Goal: Task Accomplishment & Management: Manage account settings

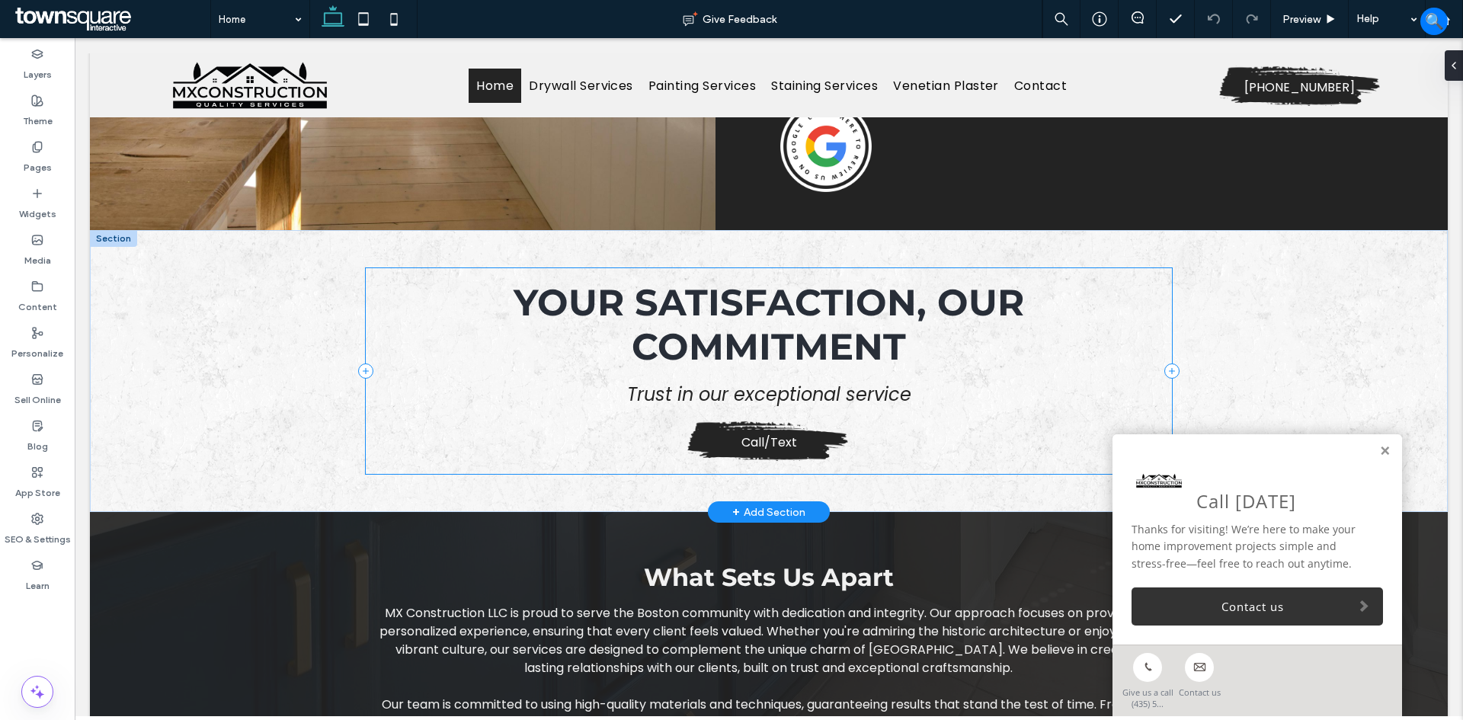
scroll to position [1487, 0]
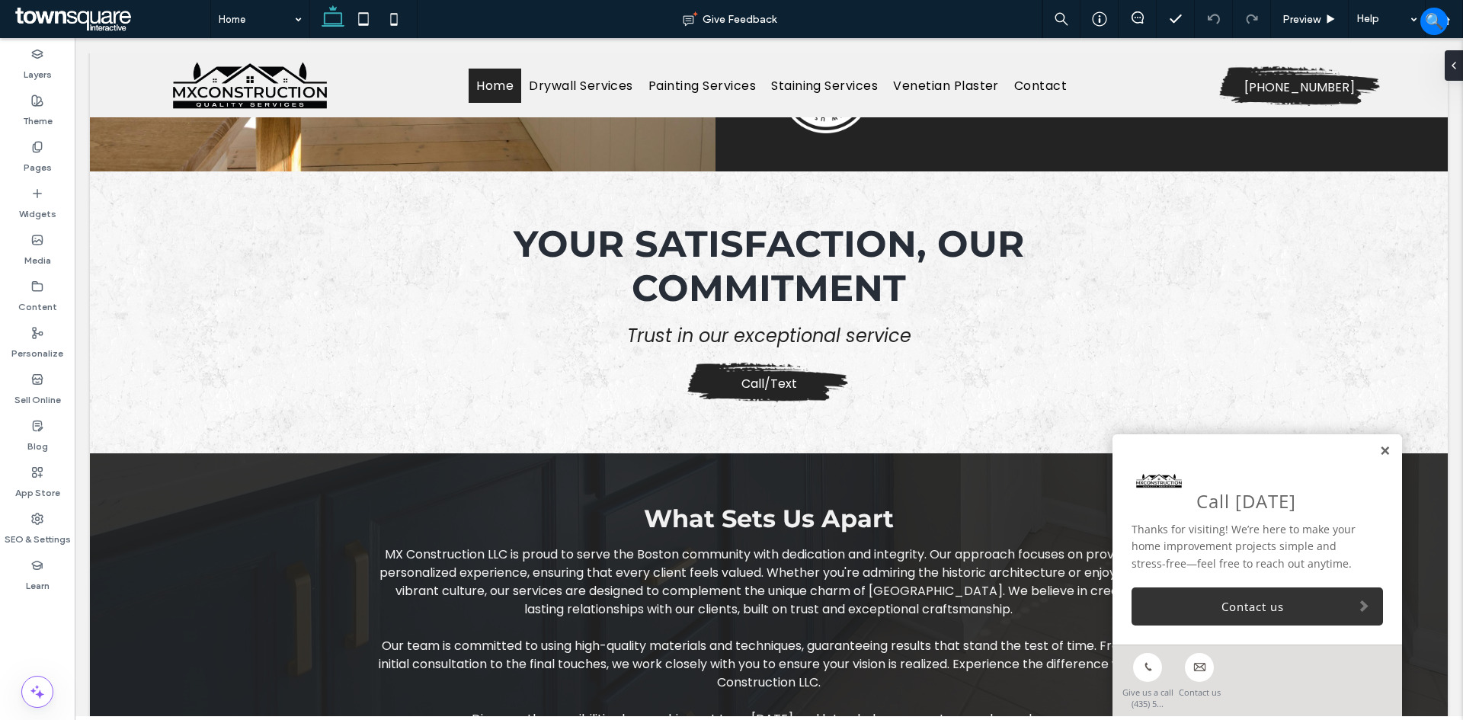
click at [1379, 453] on link at bounding box center [1384, 451] width 11 height 13
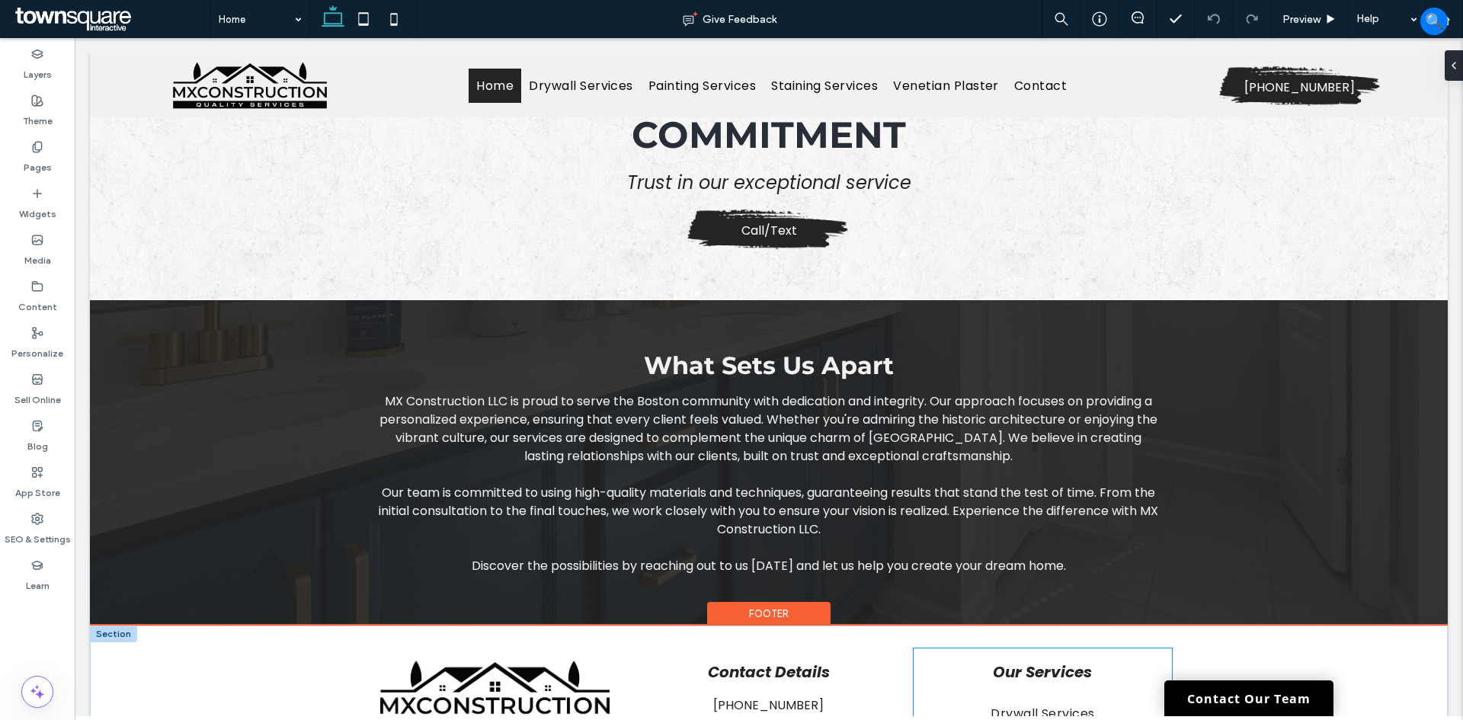
scroll to position [1639, 0]
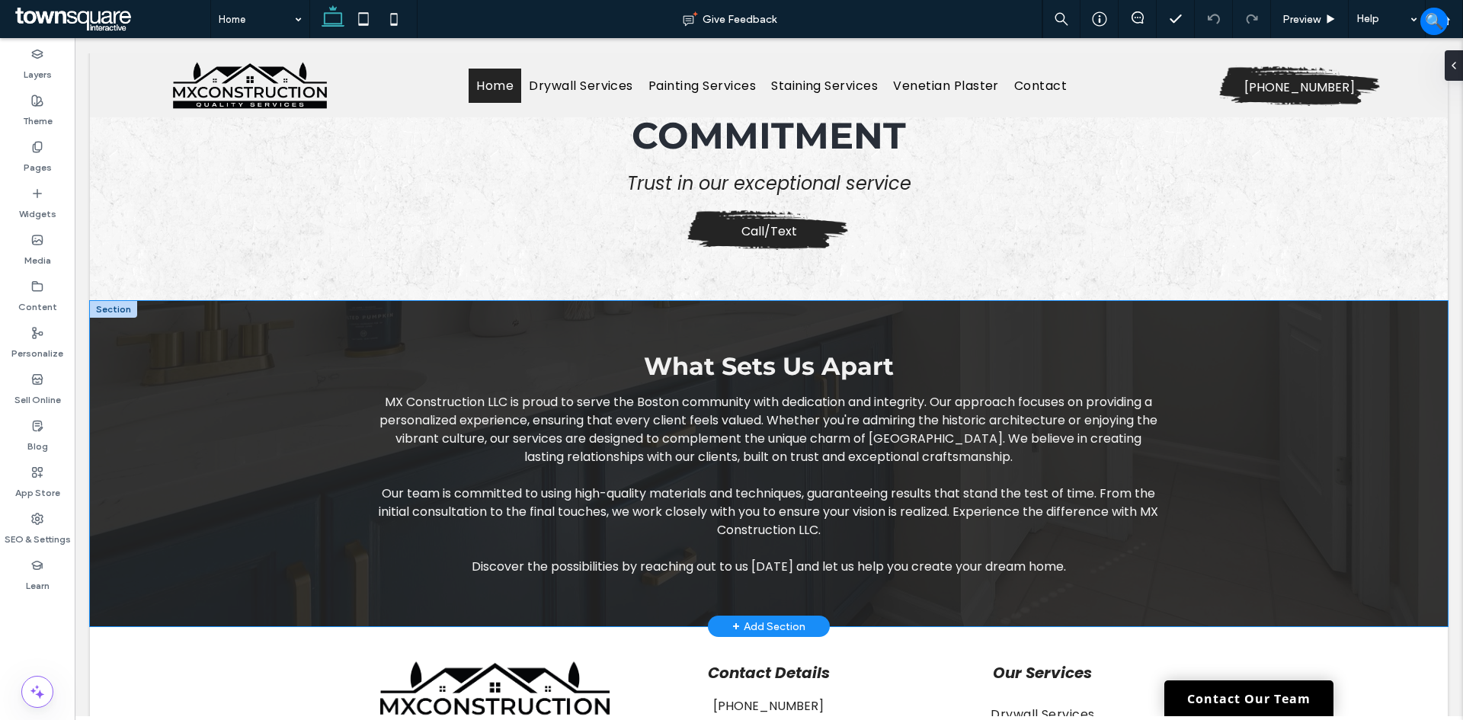
click at [389, 322] on div "What Sets Us Apart MX Construction LLC is proud to serve the Boston community w…" at bounding box center [769, 463] width 914 height 325
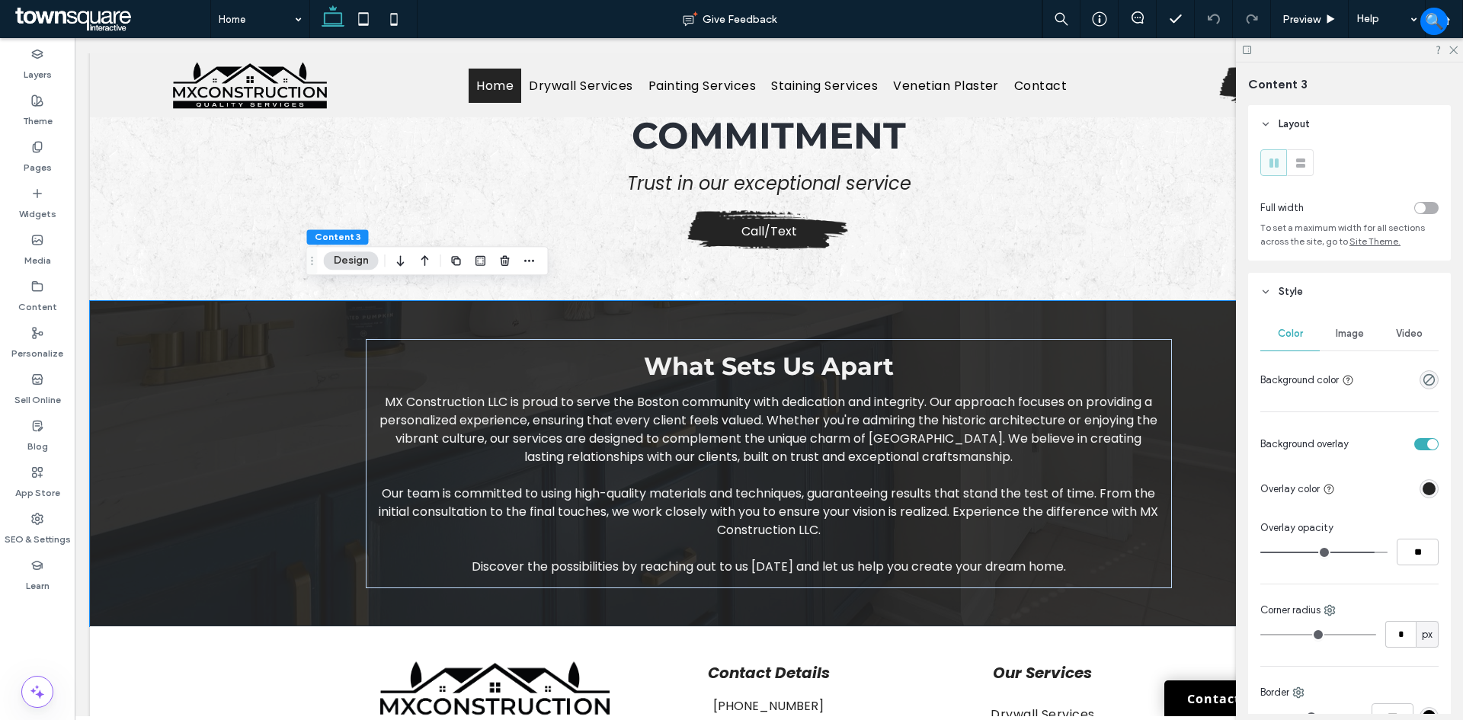
click at [1346, 335] on span "Image" at bounding box center [1350, 334] width 28 height 12
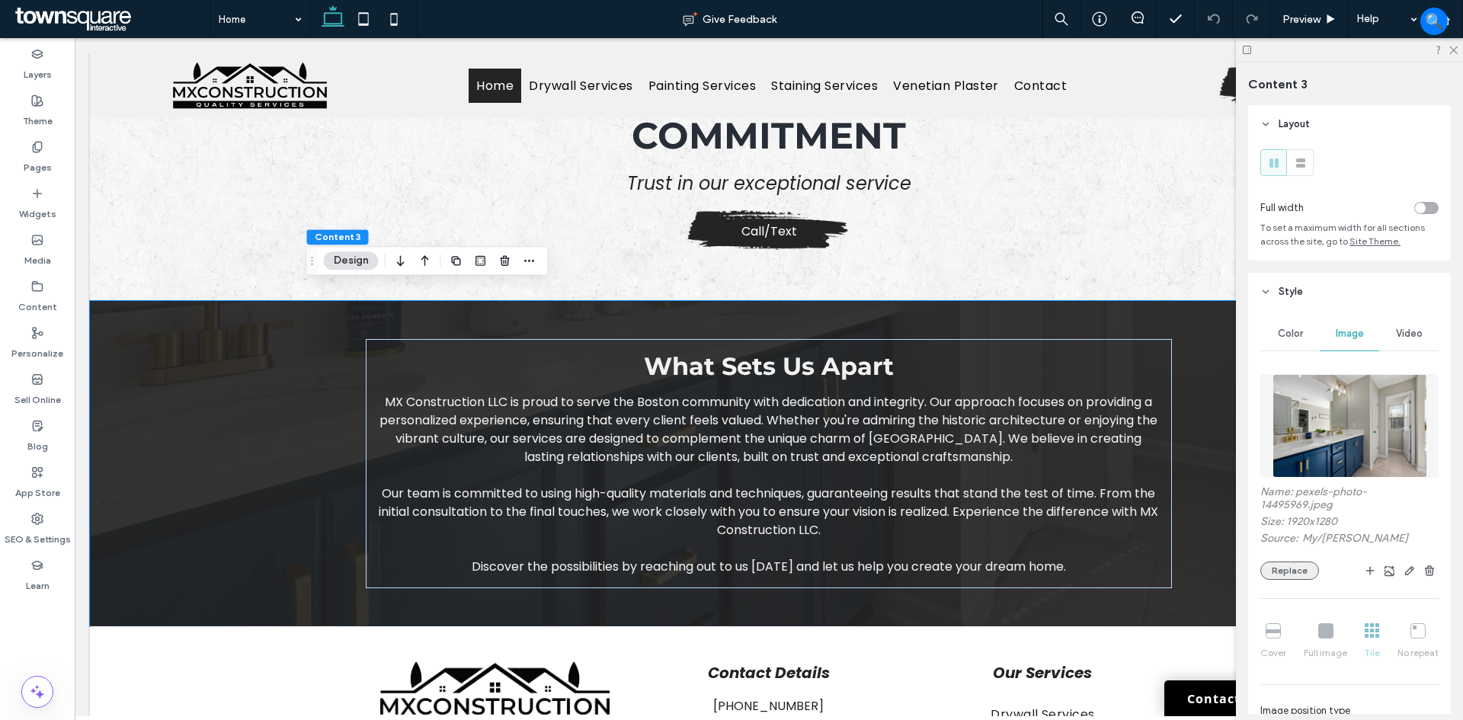
click at [1290, 568] on button "Replace" at bounding box center [1289, 571] width 59 height 18
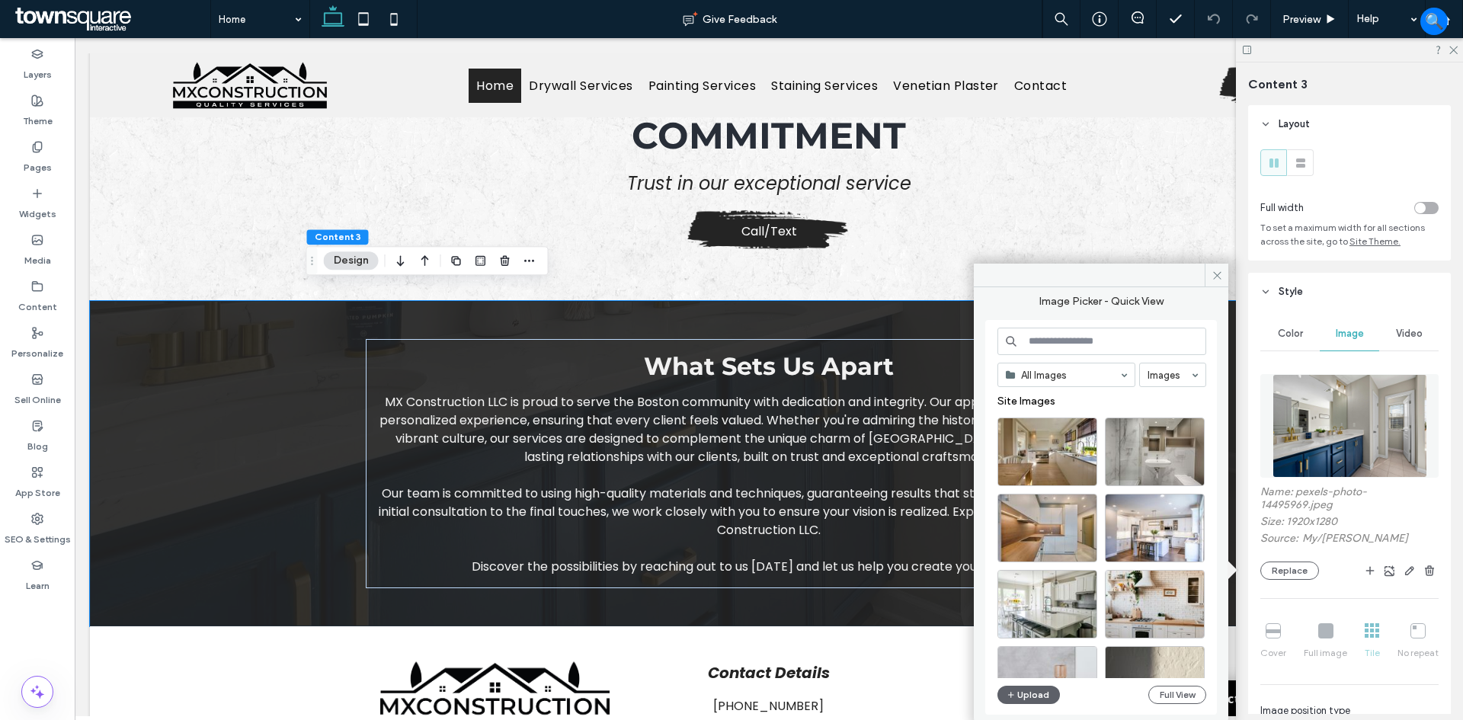
click at [1076, 342] on input at bounding box center [1101, 341] width 209 height 27
type input "*******"
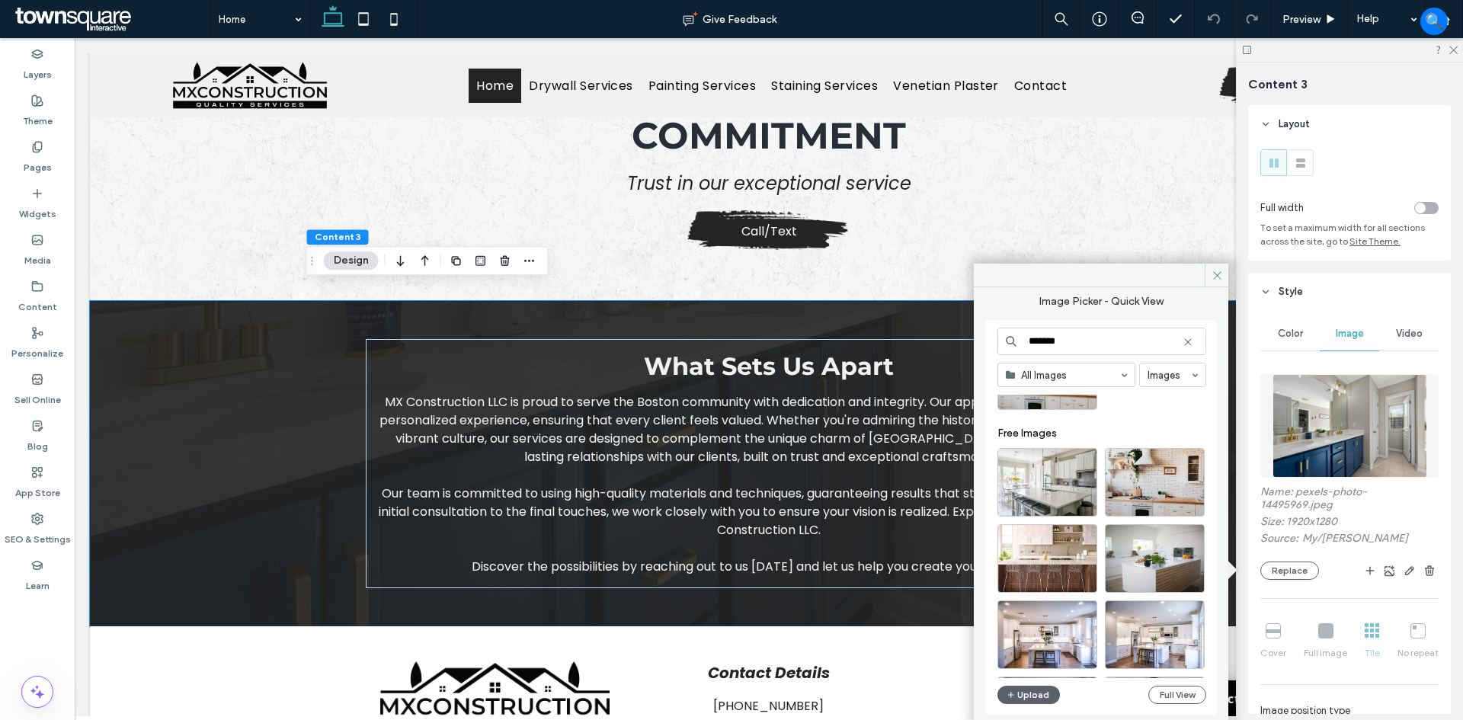
scroll to position [305, 0]
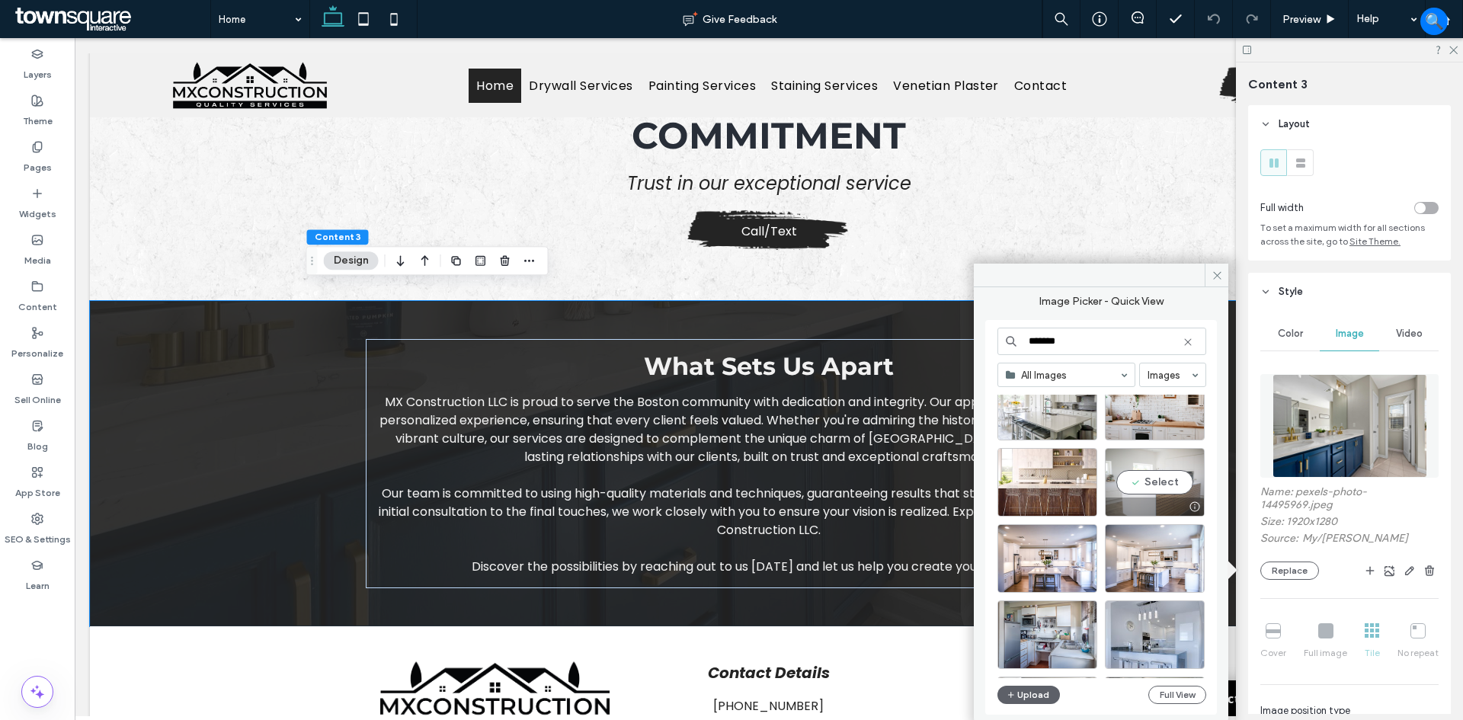
click at [1164, 477] on div "Select" at bounding box center [1155, 482] width 100 height 69
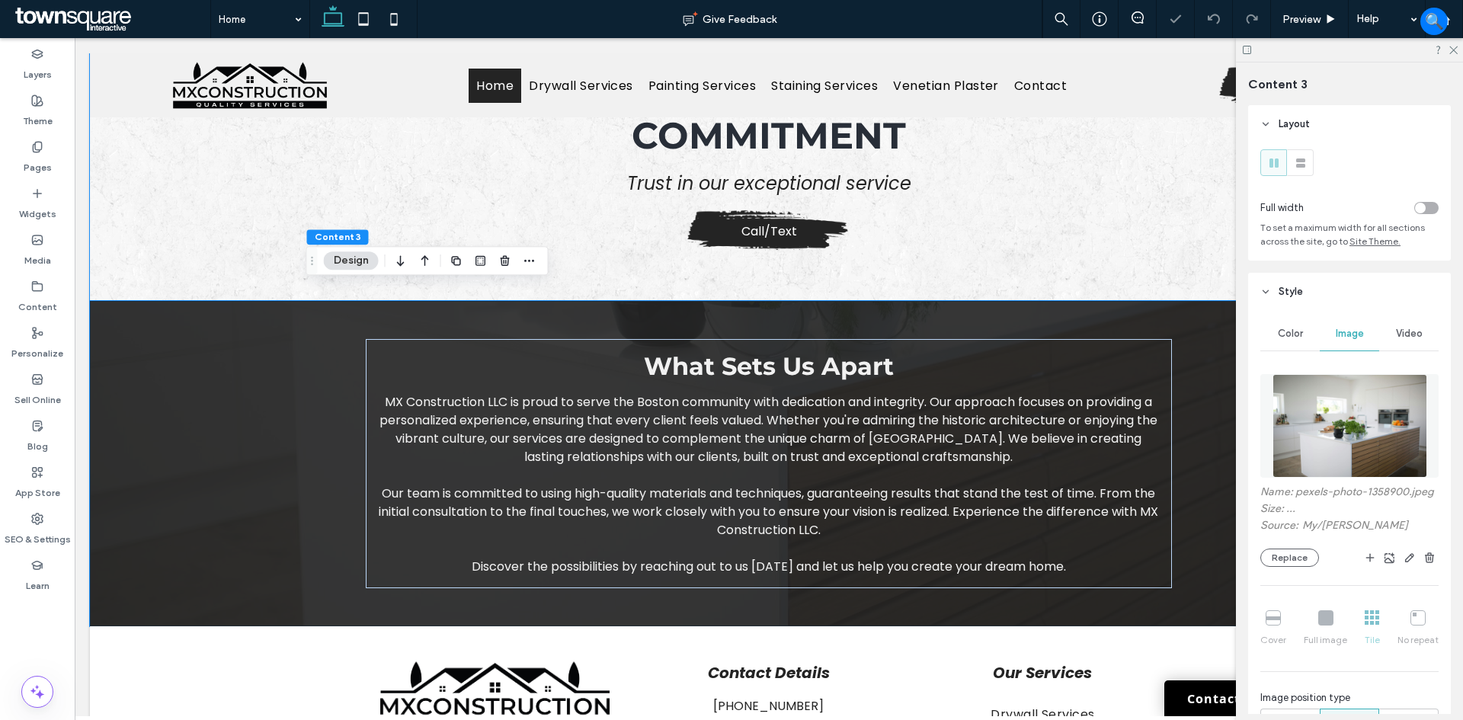
click at [1218, 275] on div "Your Satisfaction, Our Commitment Trust in our exceptional service Call/Text" at bounding box center [769, 160] width 914 height 282
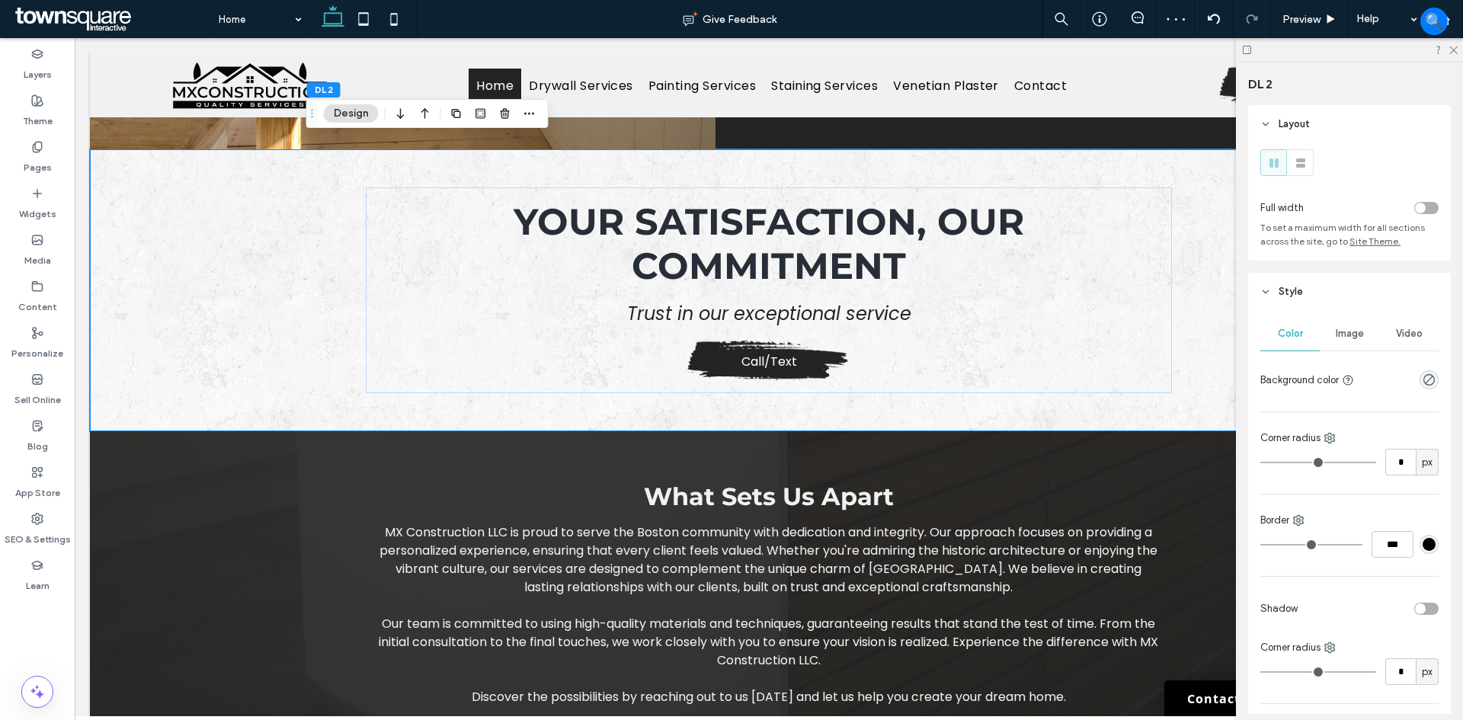
scroll to position [1704, 0]
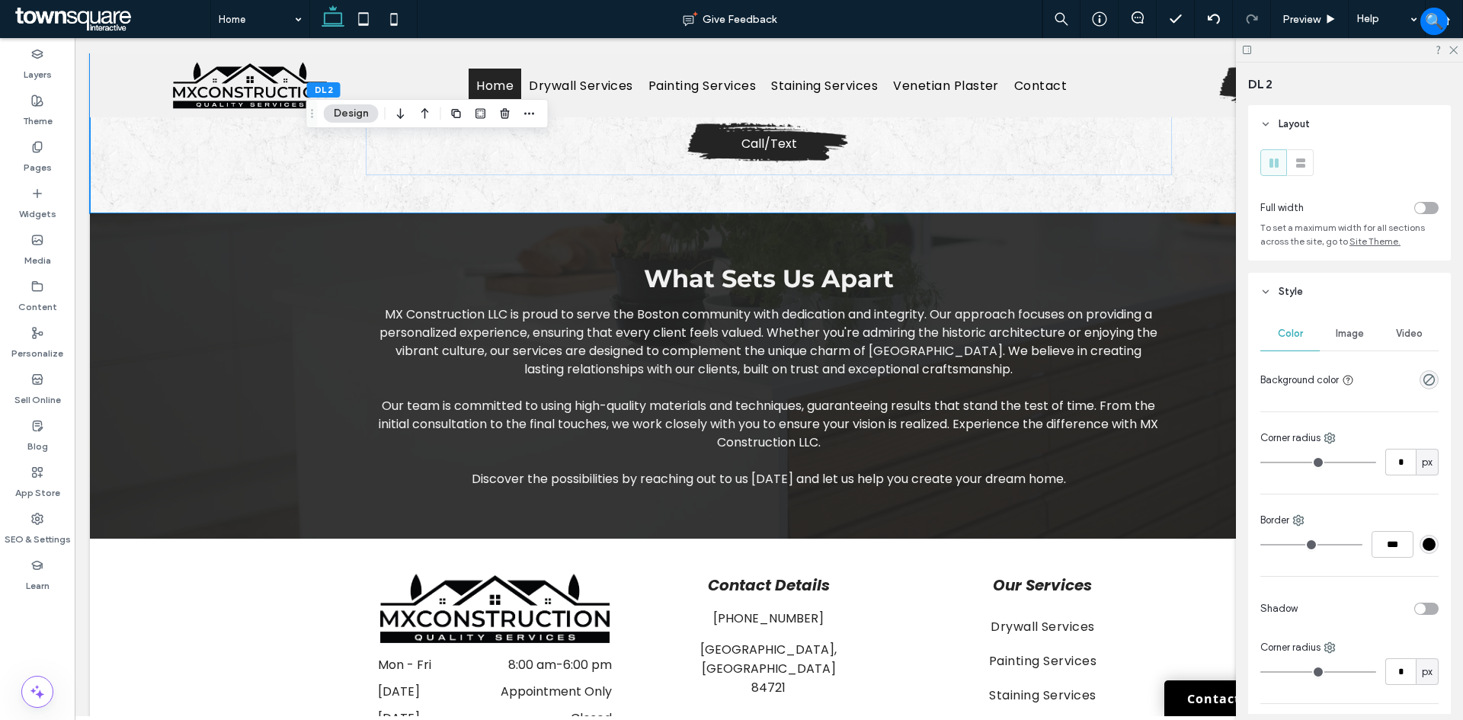
drag, startPoint x: 1350, startPoint y: 335, endPoint x: 1341, endPoint y: 355, distance: 21.8
click at [1350, 335] on span "Image" at bounding box center [1350, 334] width 28 height 12
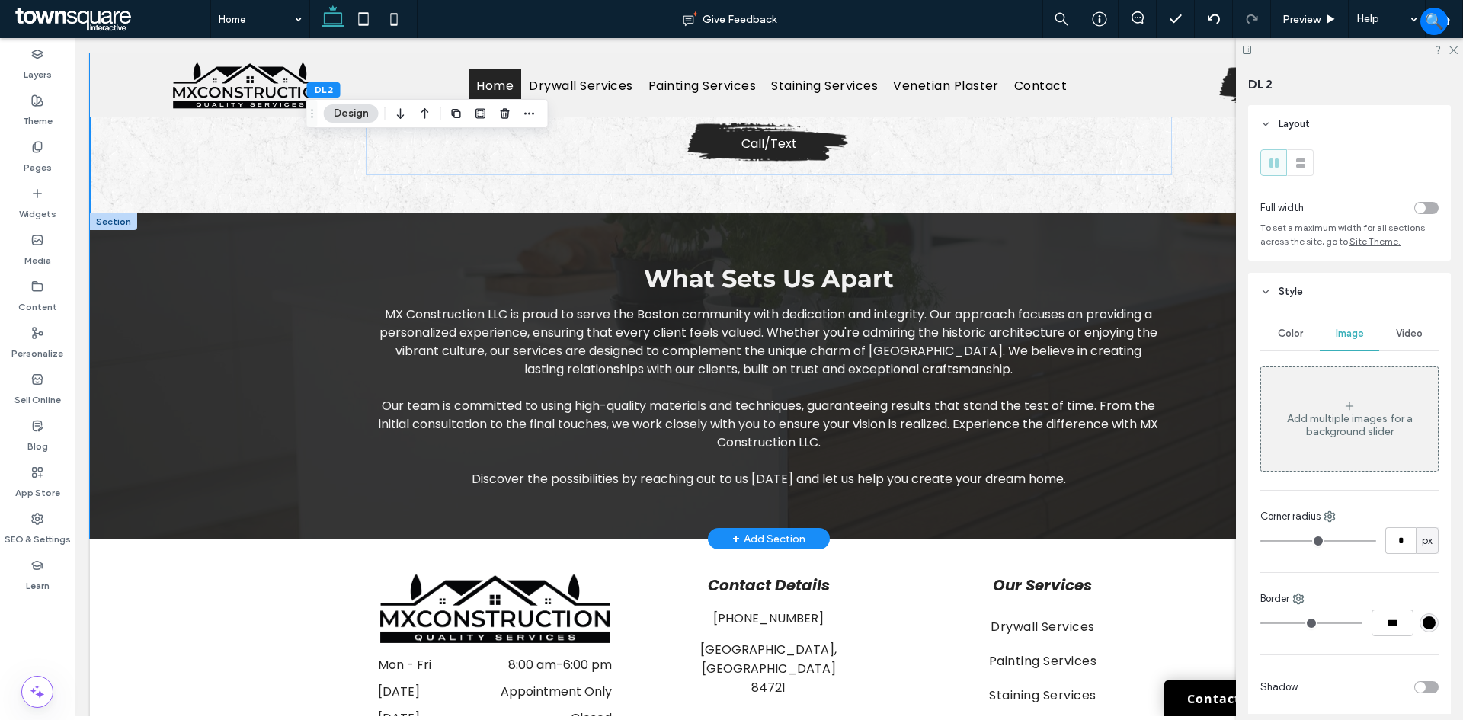
click at [1197, 282] on div "What Sets Us Apart MX Construction LLC is proud to serve the Boston community w…" at bounding box center [769, 375] width 914 height 325
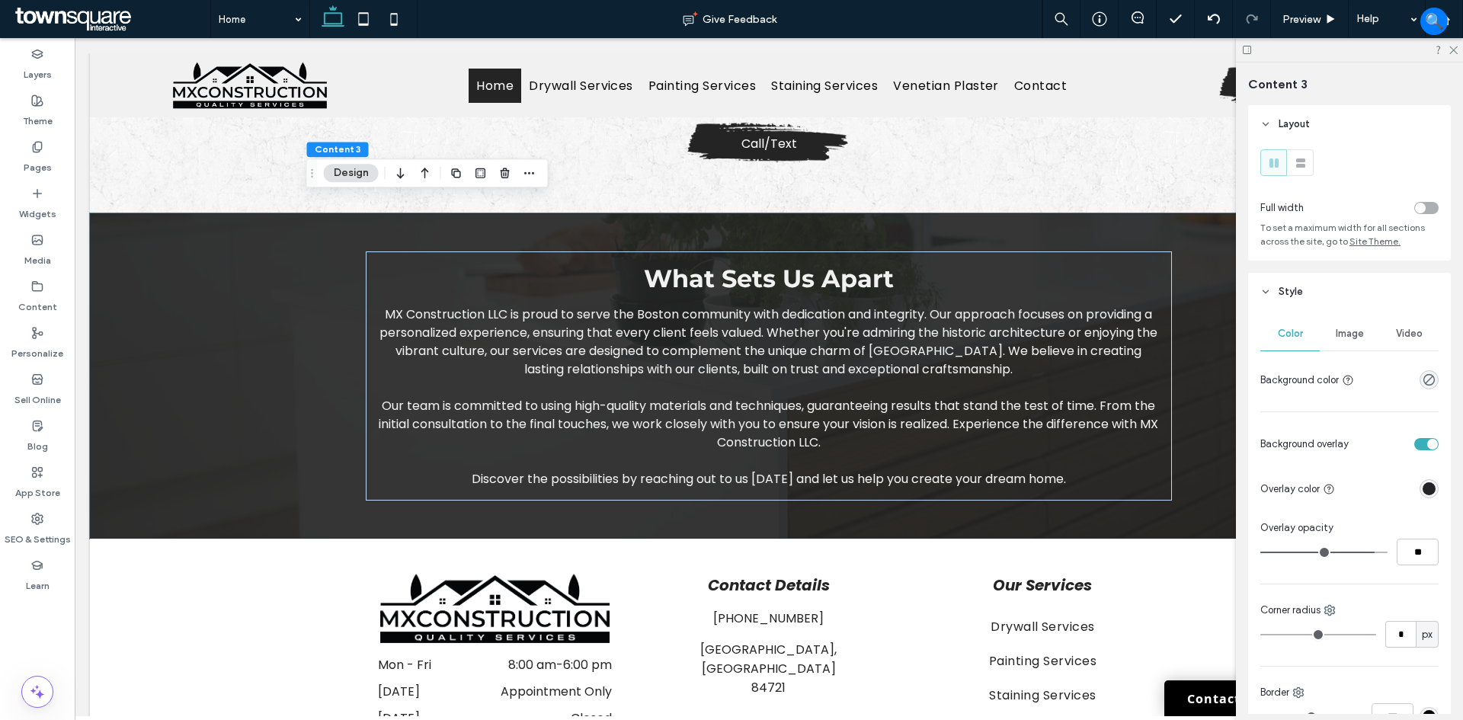
click at [1340, 331] on span "Image" at bounding box center [1350, 334] width 28 height 12
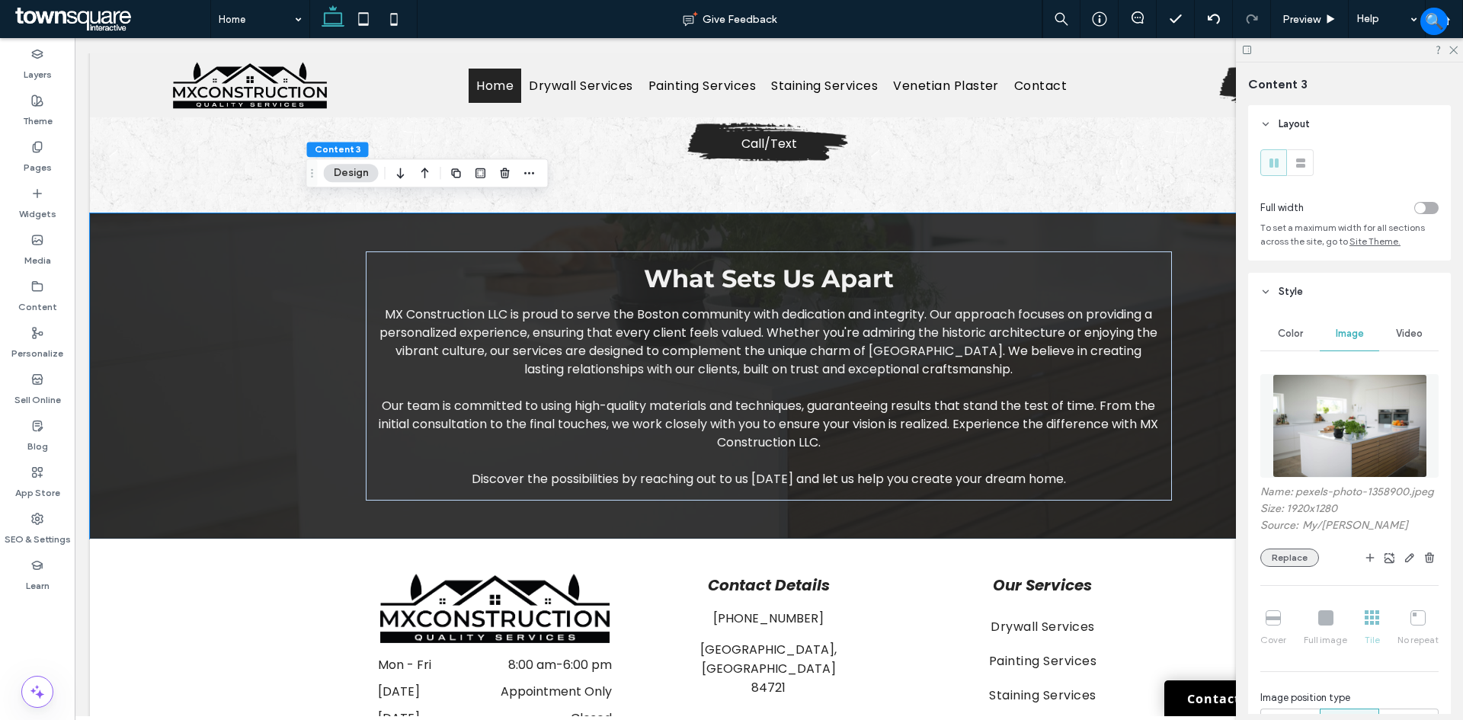
click at [1278, 567] on button "Replace" at bounding box center [1289, 558] width 59 height 18
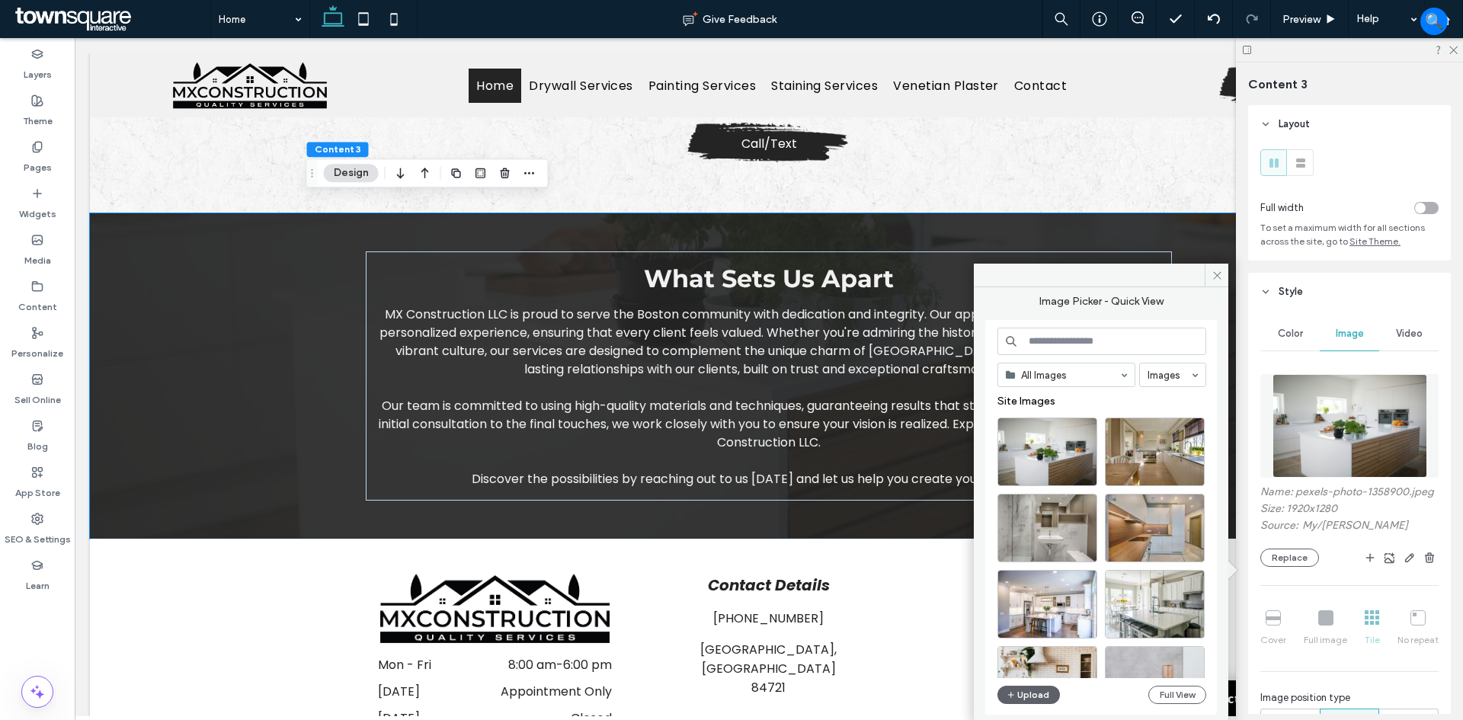
click at [1063, 332] on input at bounding box center [1101, 341] width 209 height 27
type input "*******"
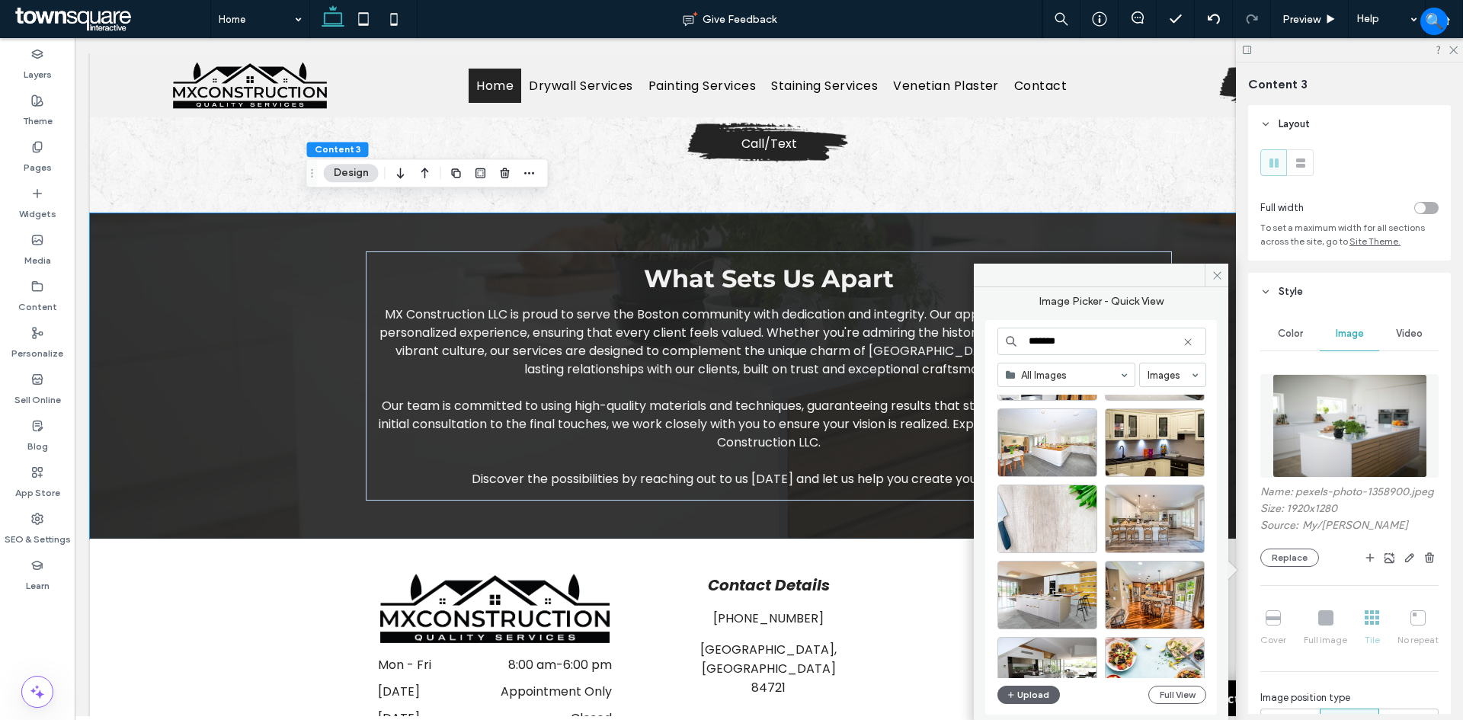
scroll to position [684, 0]
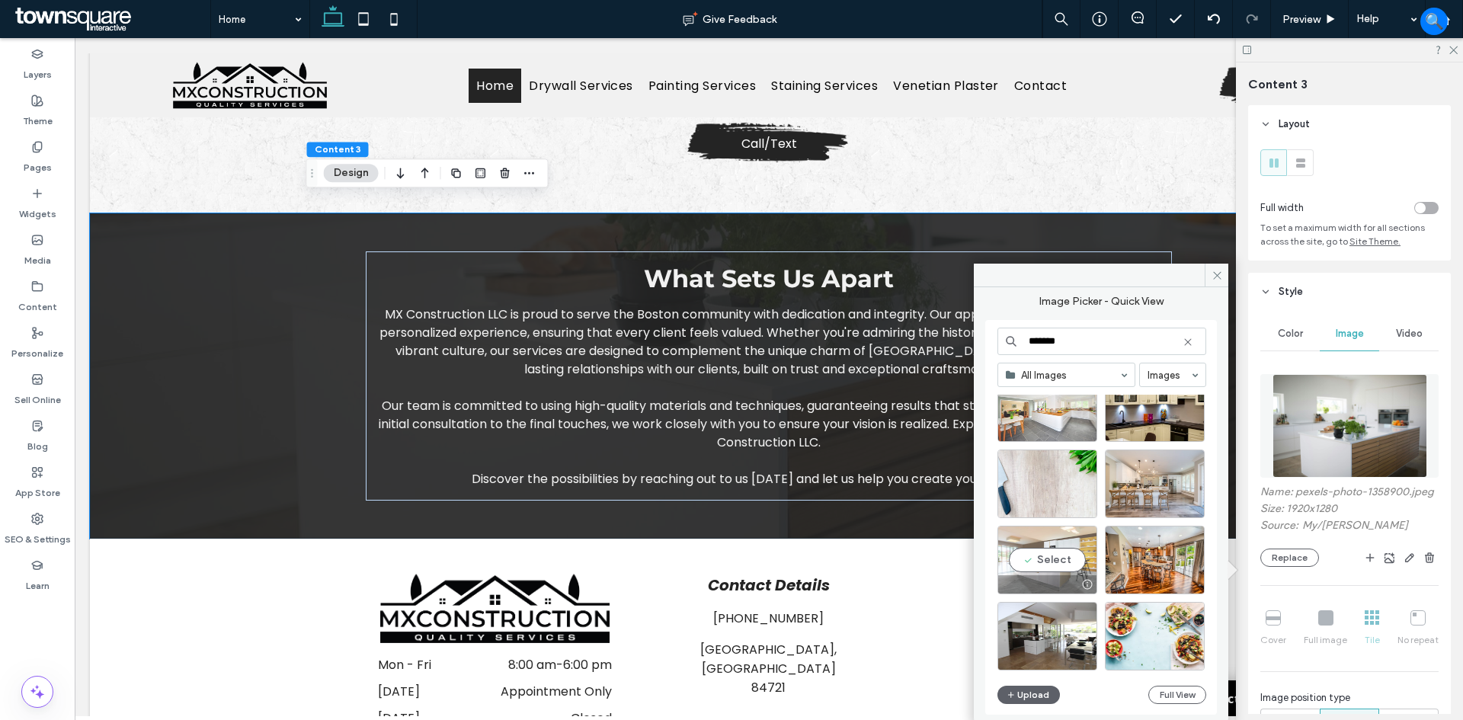
click at [1062, 561] on div "Select" at bounding box center [1047, 560] width 100 height 69
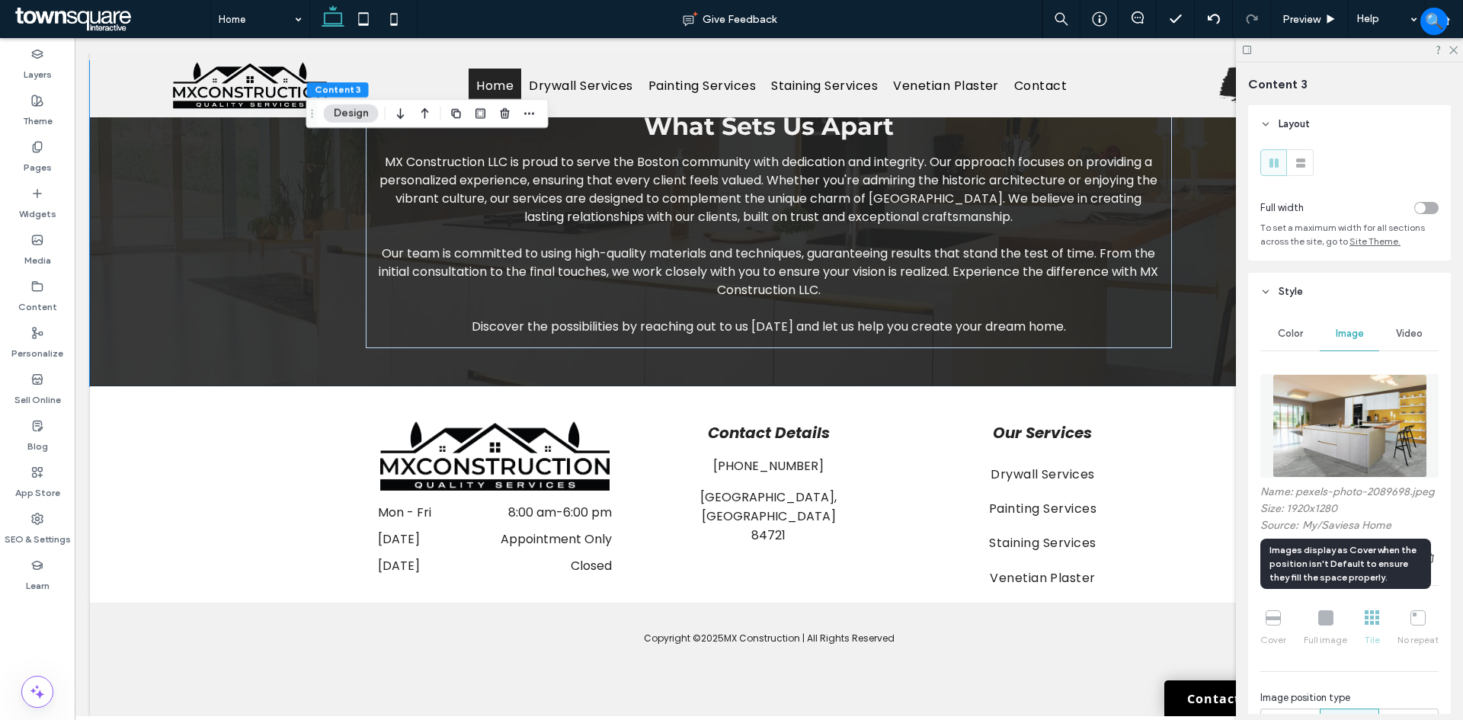
scroll to position [76, 0]
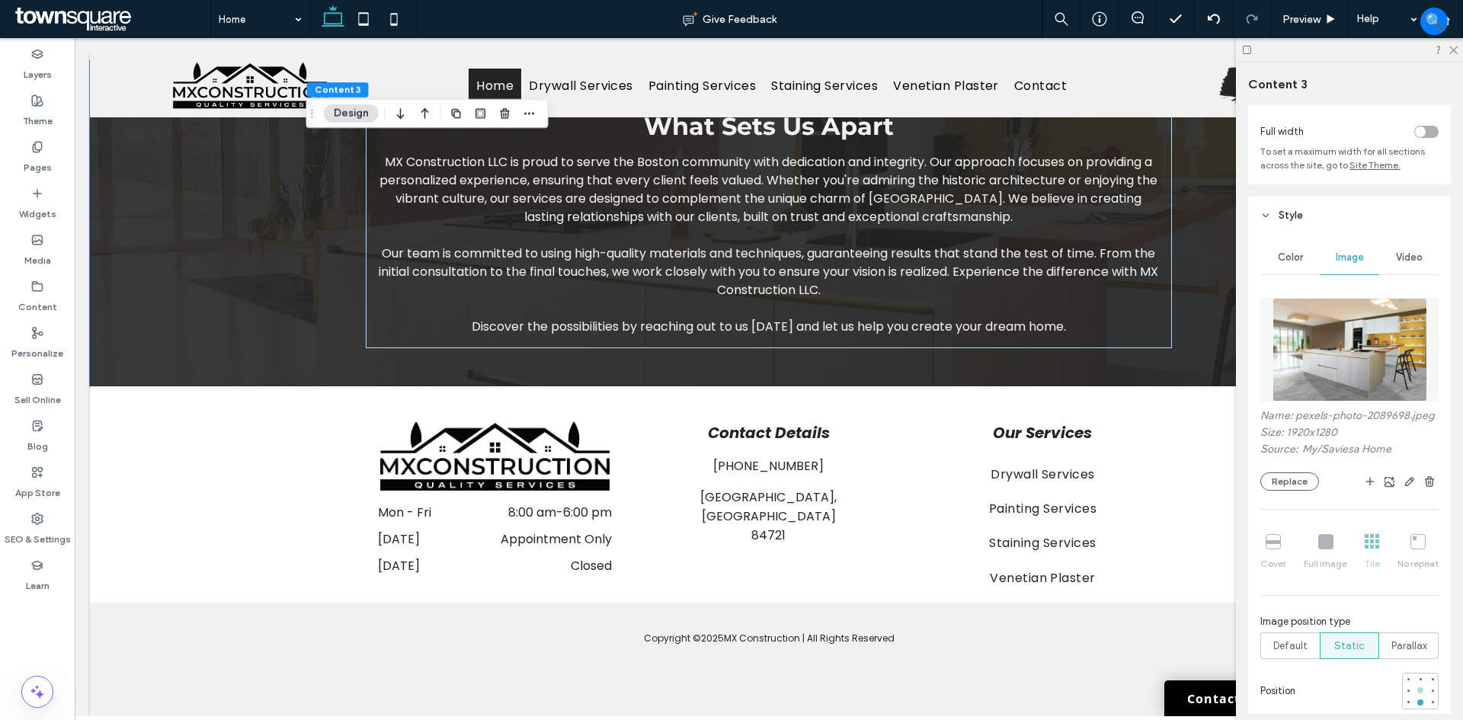
click at [1417, 693] on div at bounding box center [1420, 690] width 6 height 6
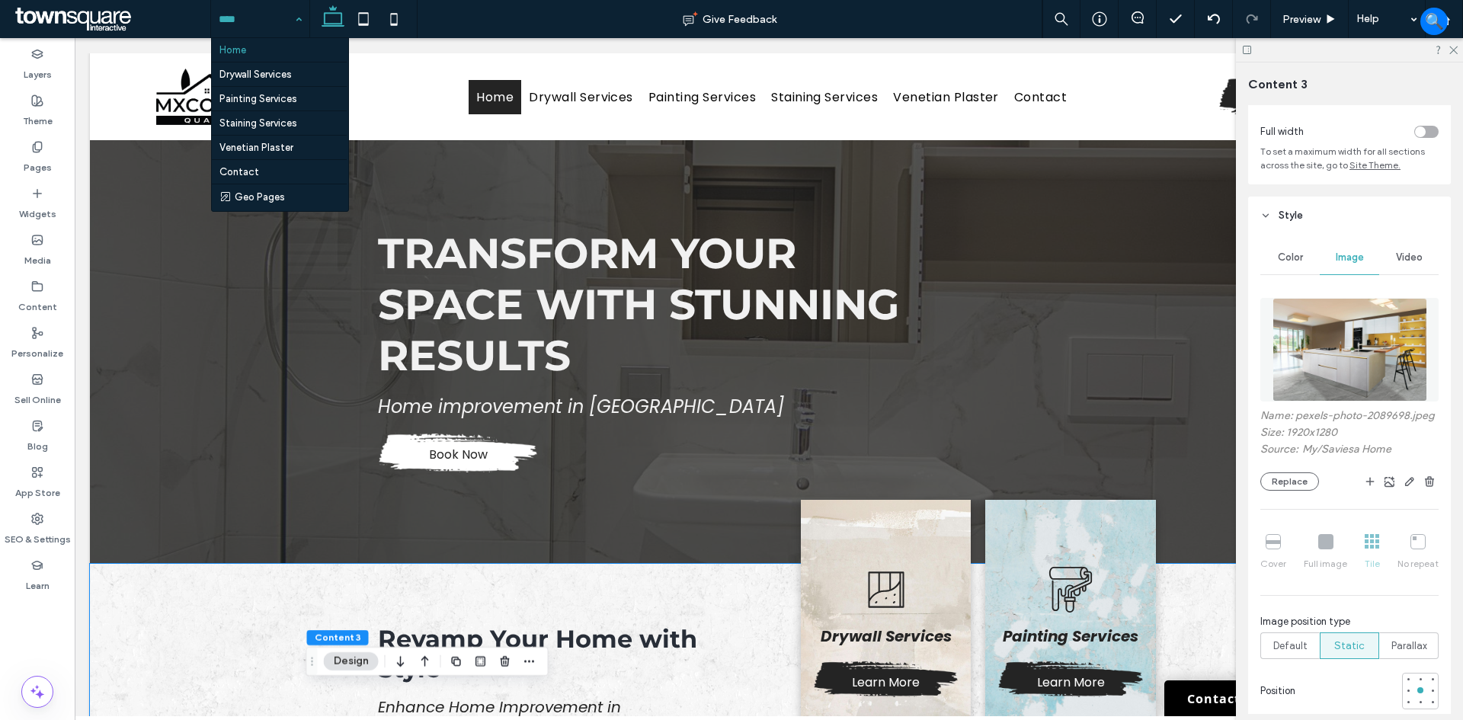
scroll to position [0, 0]
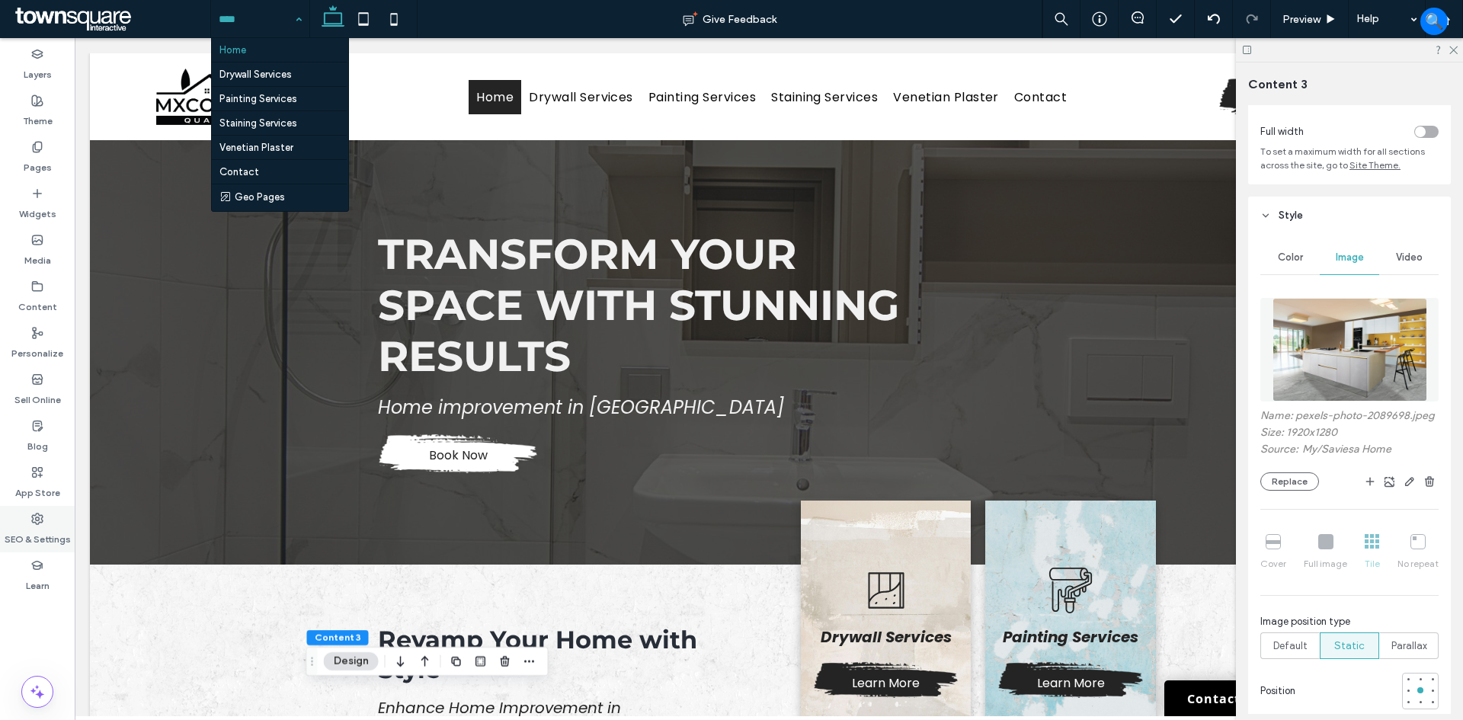
click at [23, 506] on div "SEO & Settings" at bounding box center [37, 529] width 75 height 46
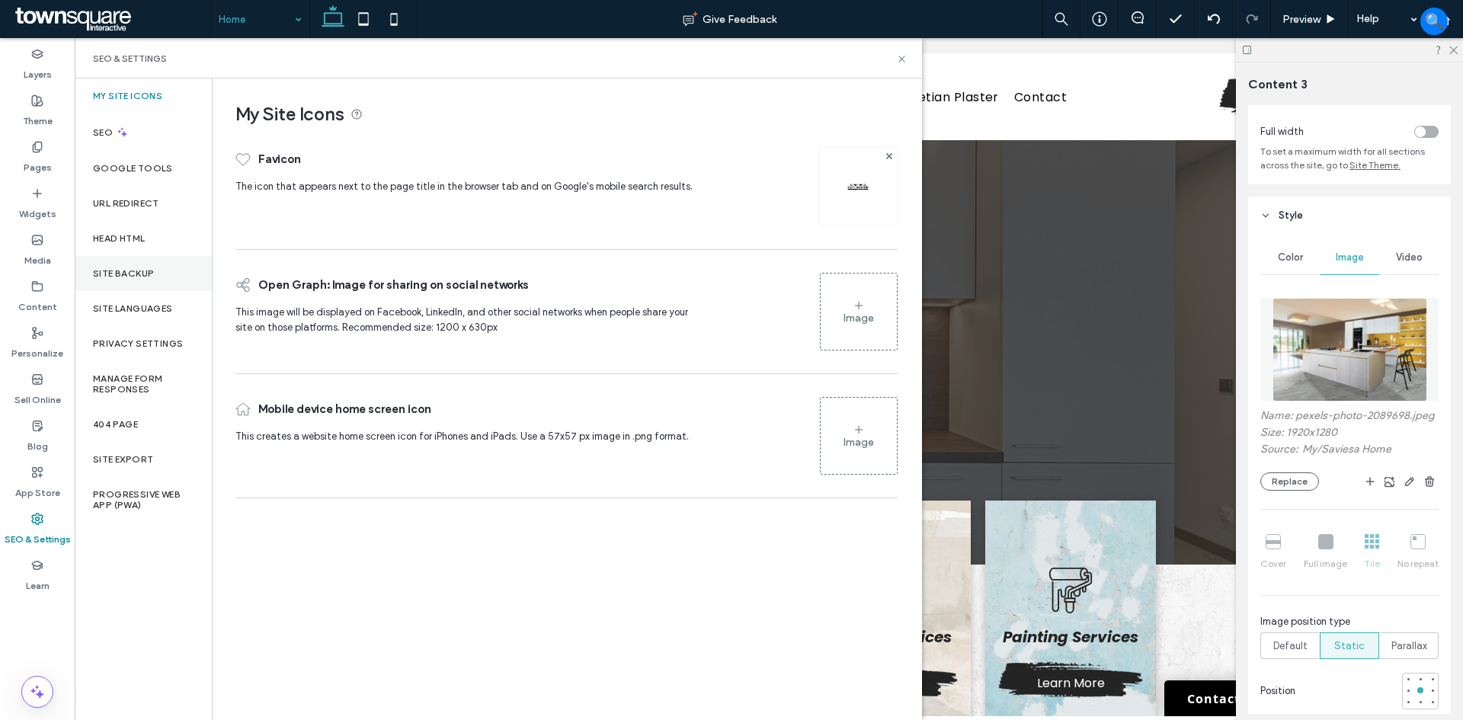
click at [149, 261] on div "Site Backup" at bounding box center [143, 273] width 137 height 35
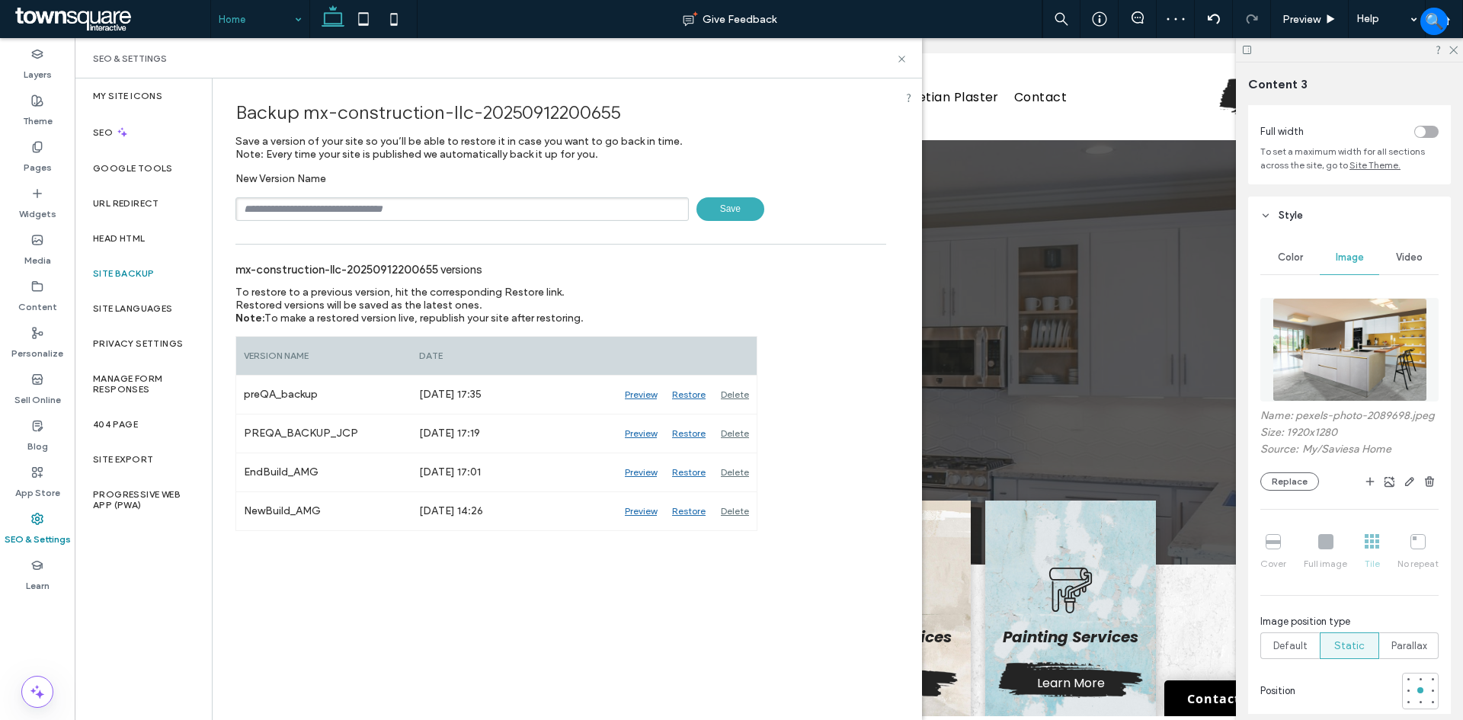
click at [450, 198] on input "text" at bounding box center [461, 209] width 453 height 24
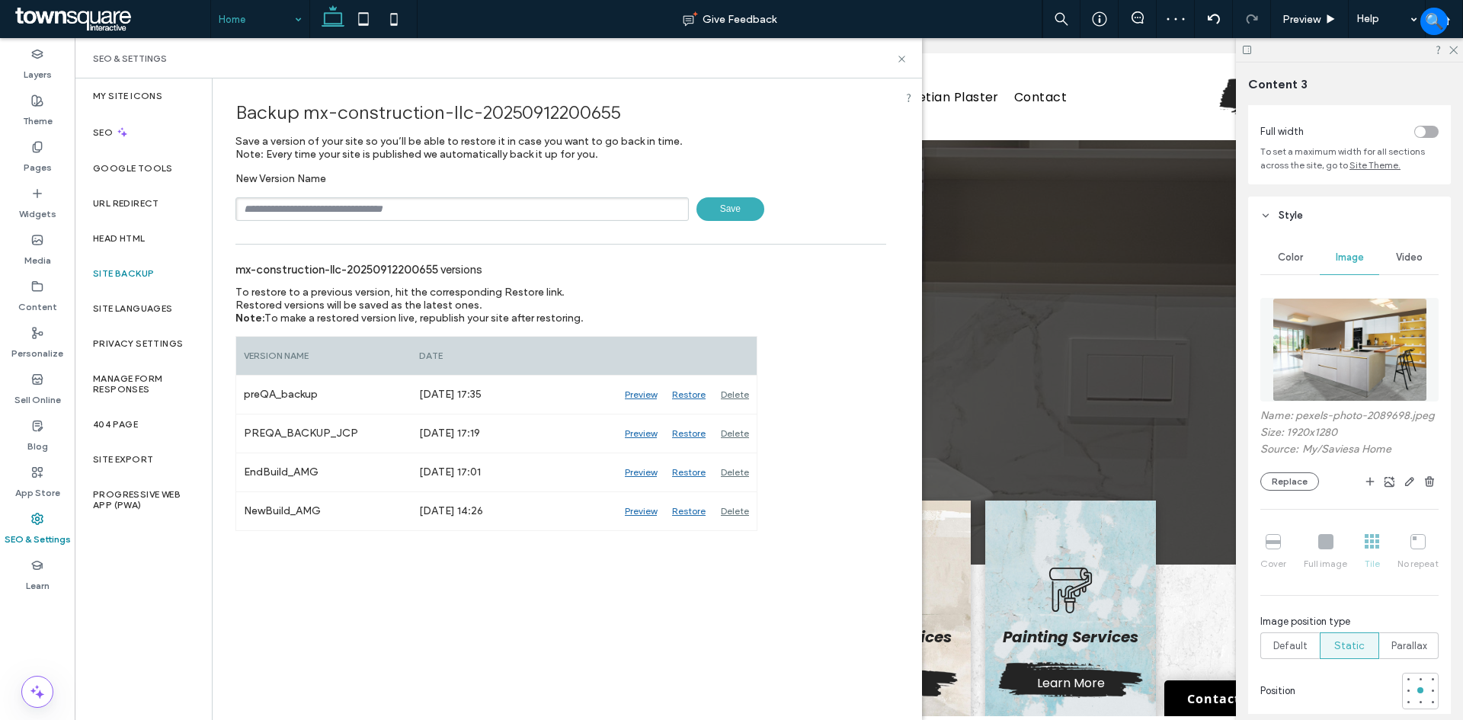
type input "**********"
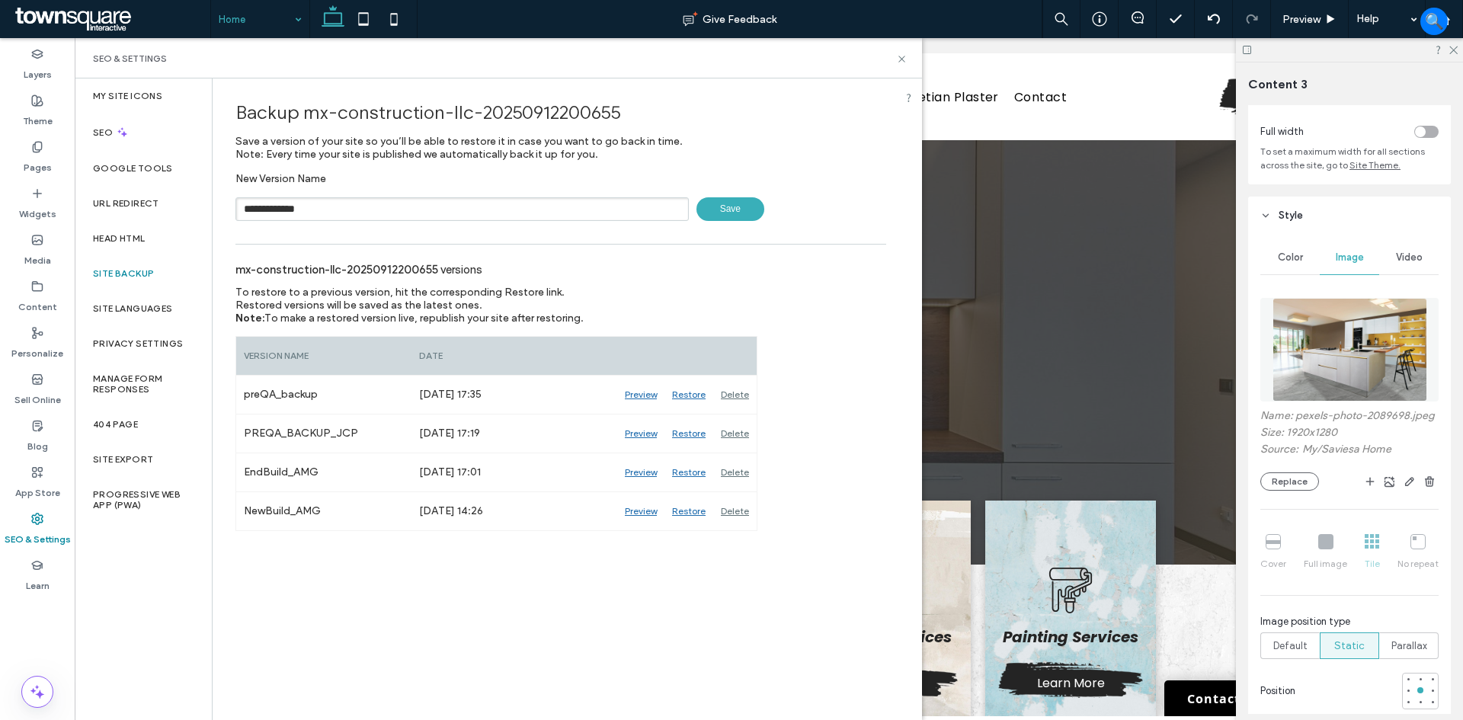
click at [721, 200] on span "Save" at bounding box center [730, 209] width 68 height 24
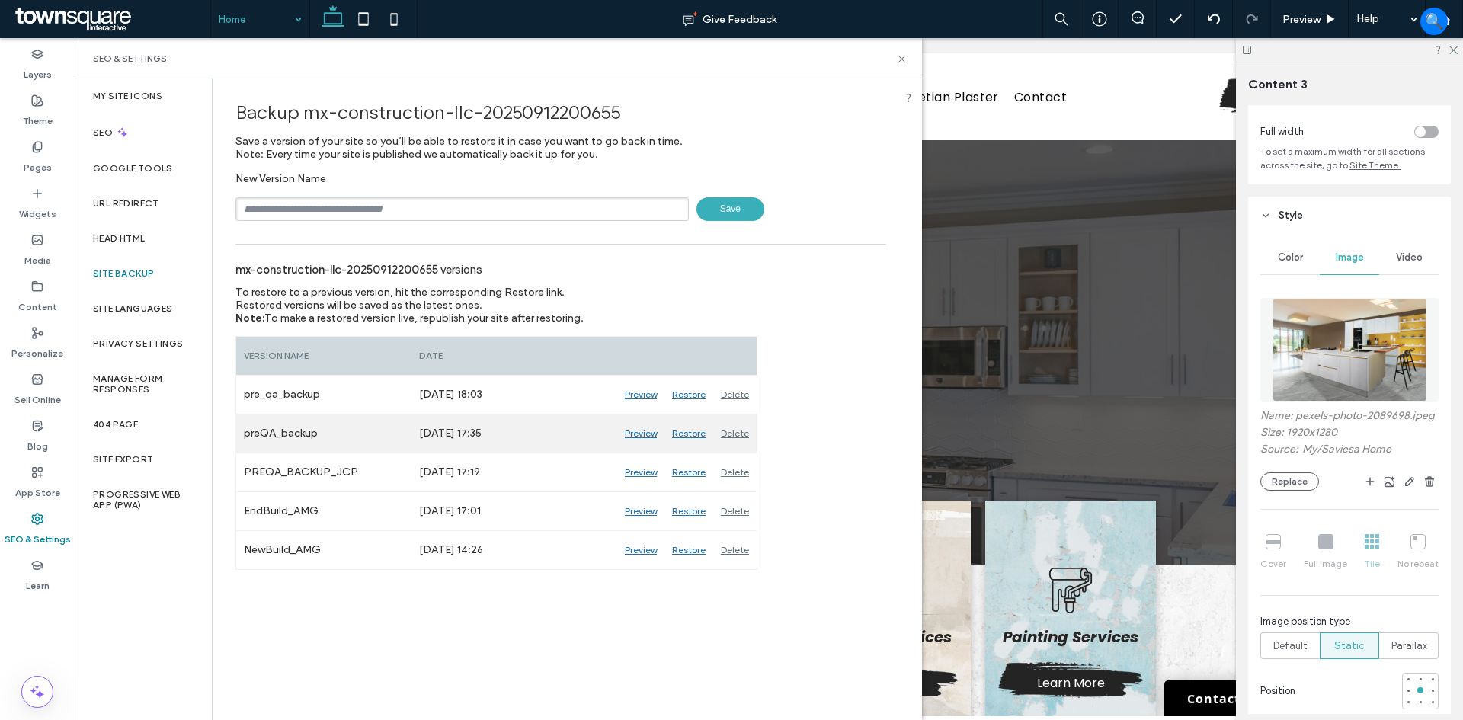
click at [740, 431] on div "Delete" at bounding box center [734, 434] width 43 height 38
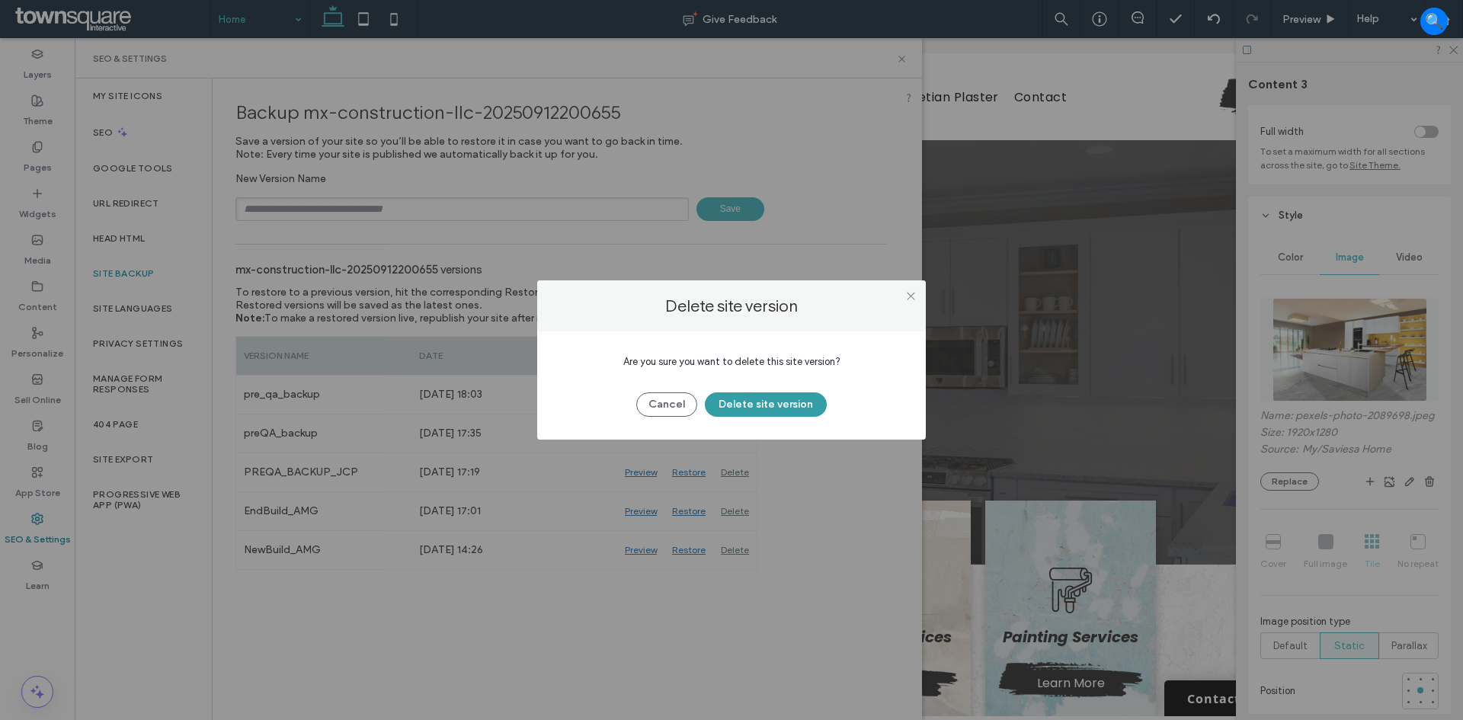
click at [778, 408] on button "Delete site version" at bounding box center [766, 404] width 122 height 24
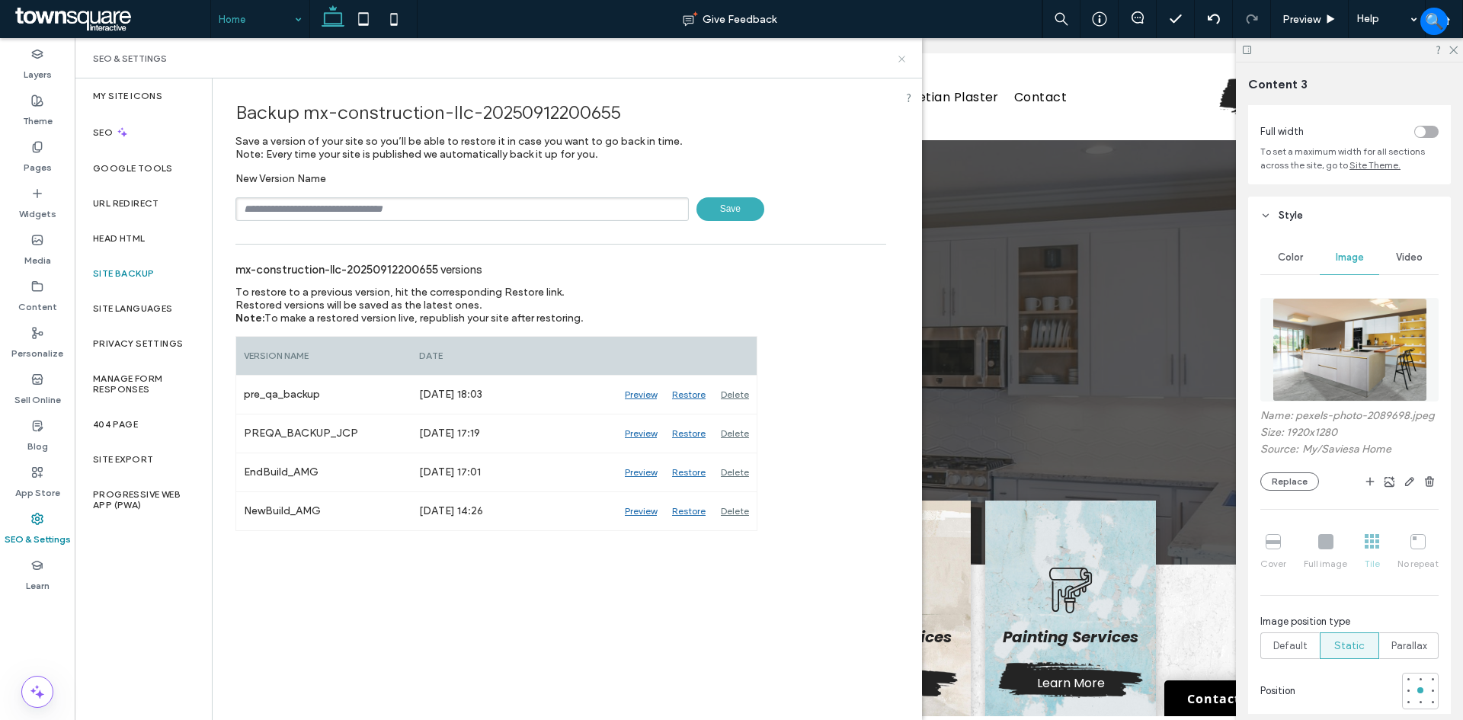
drag, startPoint x: 829, startPoint y: 20, endPoint x: 904, endPoint y: 59, distance: 84.2
click at [904, 59] on icon at bounding box center [901, 58] width 11 height 11
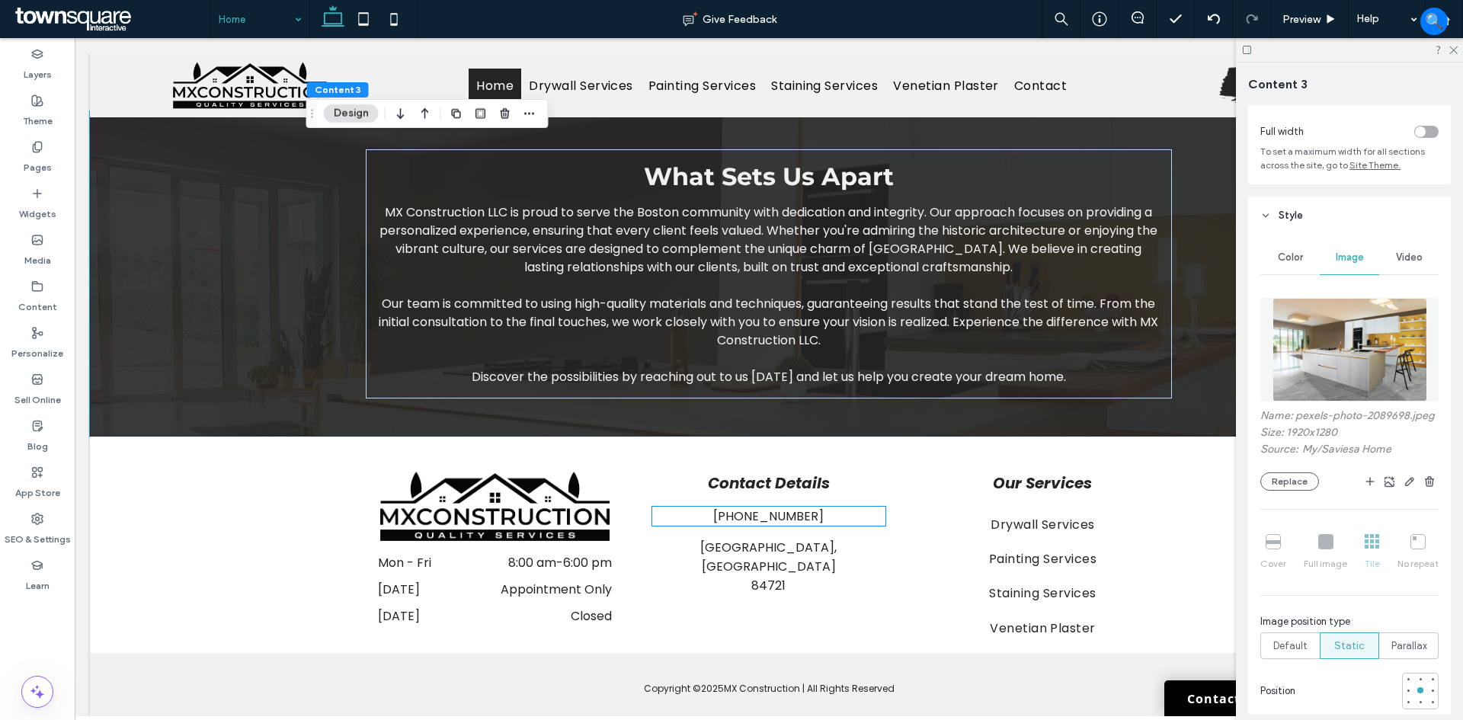
scroll to position [1879, 0]
